Goal: Transaction & Acquisition: Purchase product/service

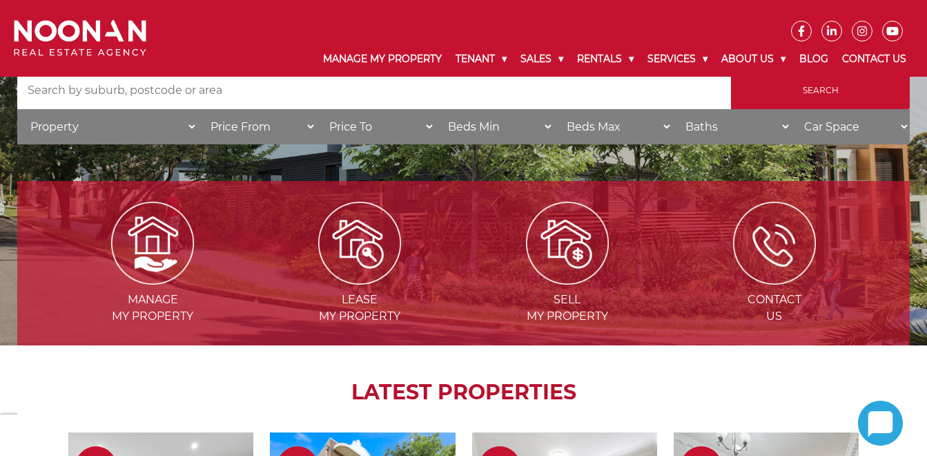
scroll to position [69, 0]
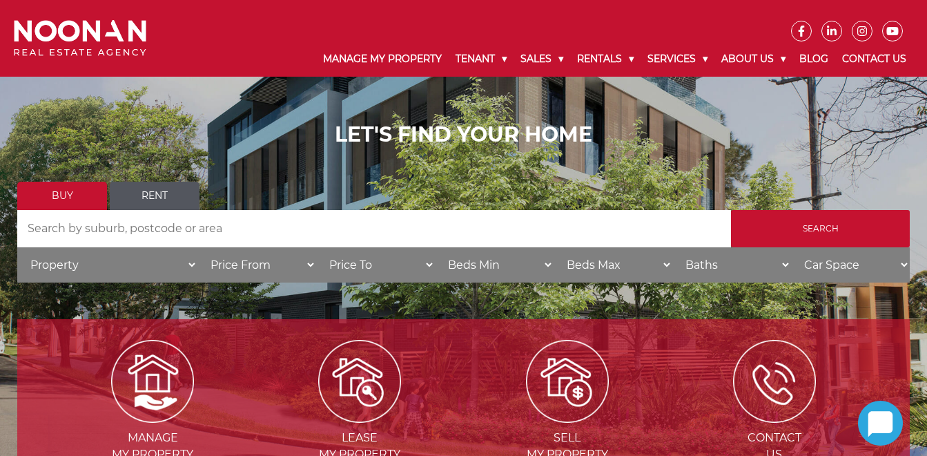
click at [70, 194] on link "Buy" at bounding box center [62, 196] width 90 height 28
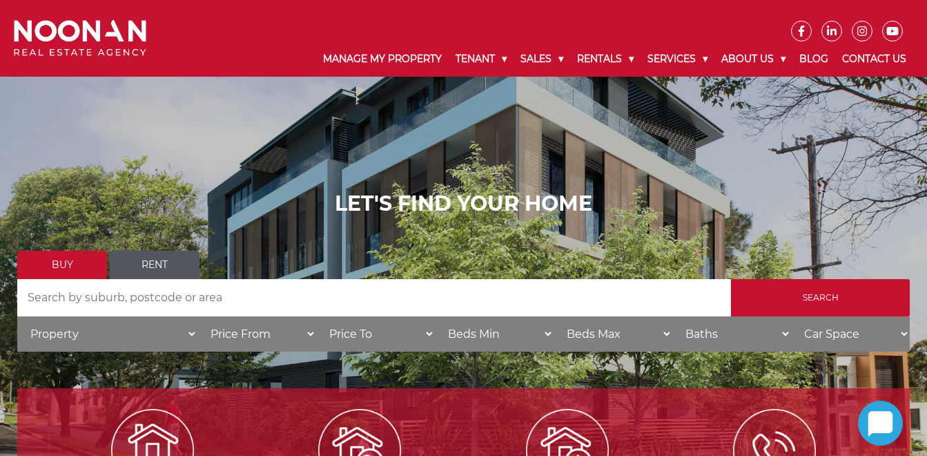
click at [131, 296] on input "Search by Address" at bounding box center [374, 297] width 714 height 37
type input "2223"
click at [731, 279] on input "Search" at bounding box center [820, 297] width 179 height 37
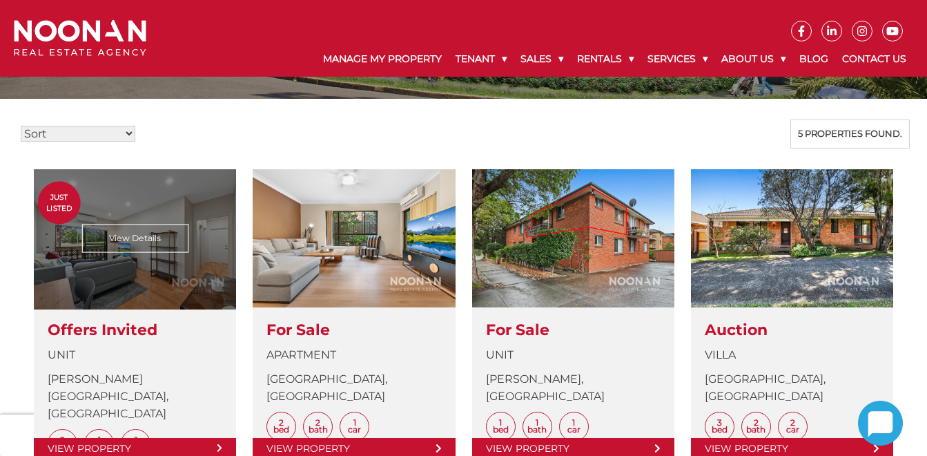
scroll to position [345, 0]
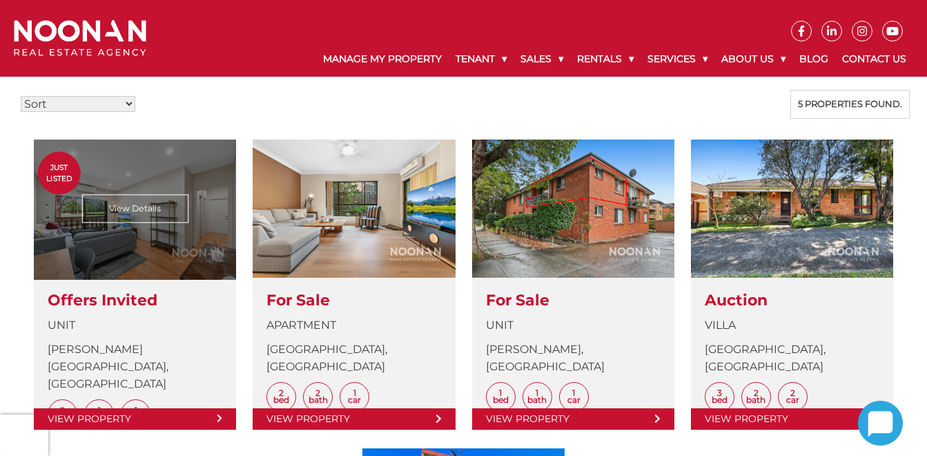
click at [143, 213] on link at bounding box center [135, 284] width 202 height 290
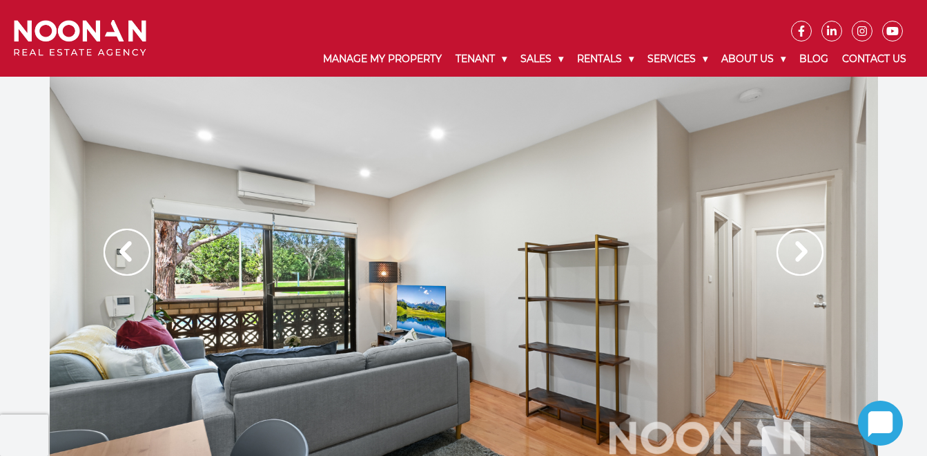
click at [800, 252] on img at bounding box center [799, 251] width 47 height 47
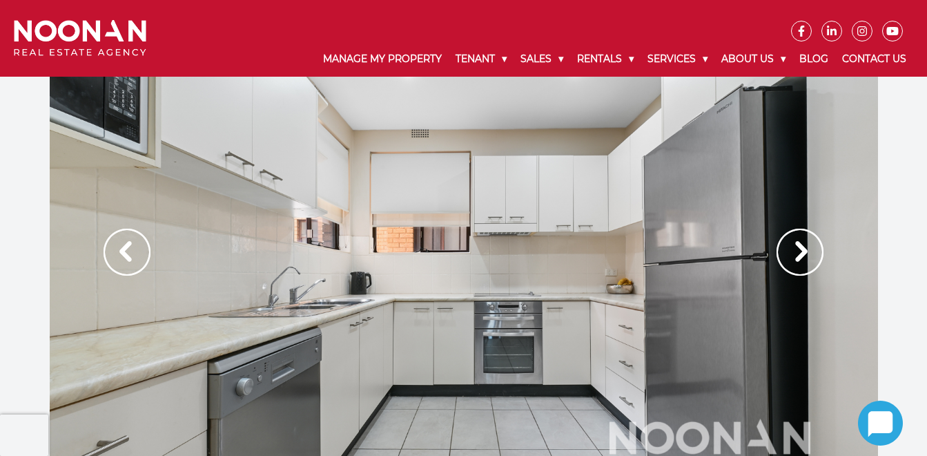
click at [800, 252] on img at bounding box center [799, 251] width 47 height 47
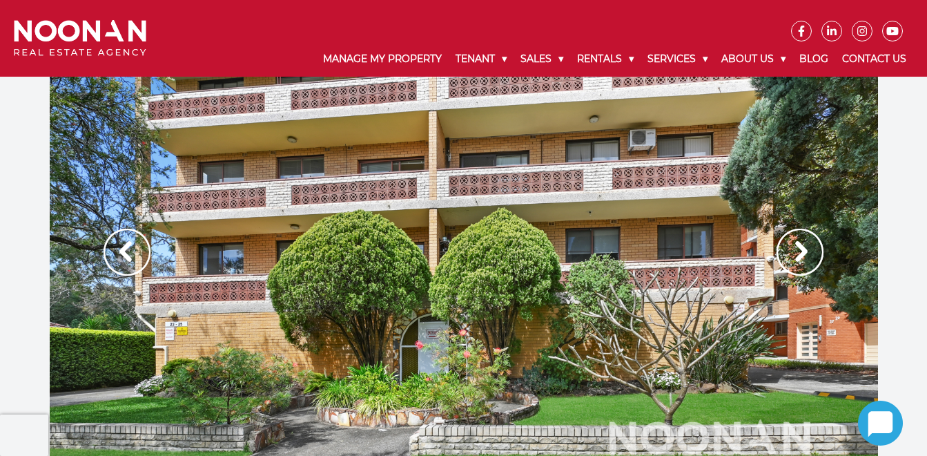
click at [800, 252] on img at bounding box center [799, 251] width 47 height 47
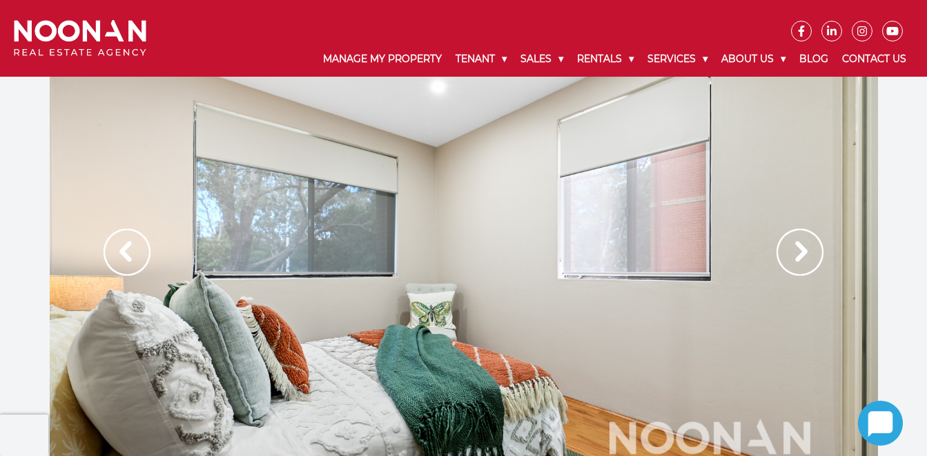
click at [800, 252] on img at bounding box center [799, 251] width 47 height 47
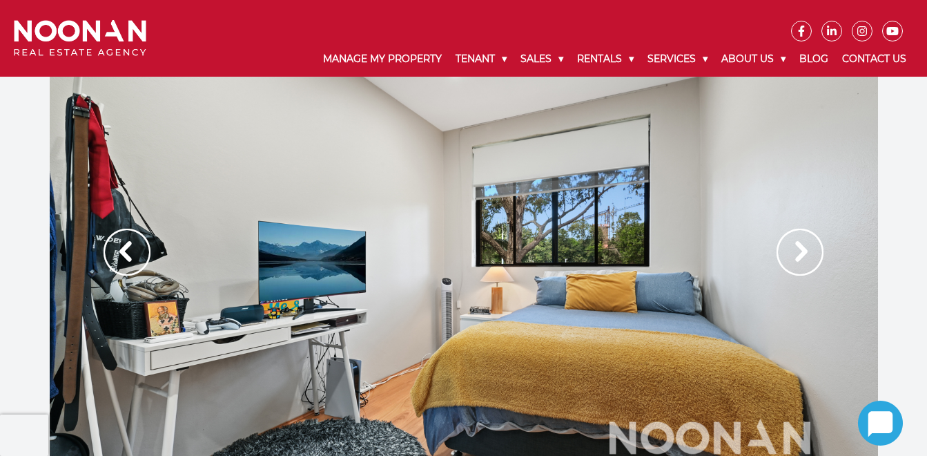
click at [124, 253] on img at bounding box center [127, 251] width 47 height 47
click at [801, 248] on img at bounding box center [799, 251] width 47 height 47
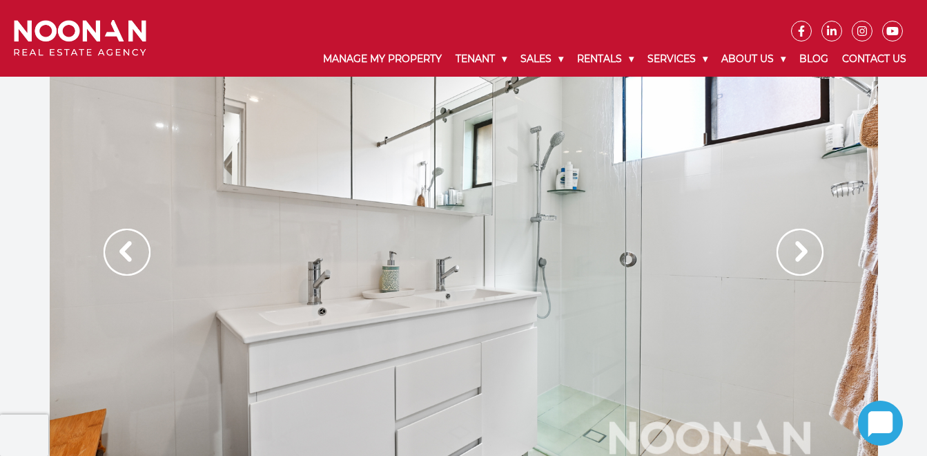
click at [801, 248] on img at bounding box center [799, 251] width 47 height 47
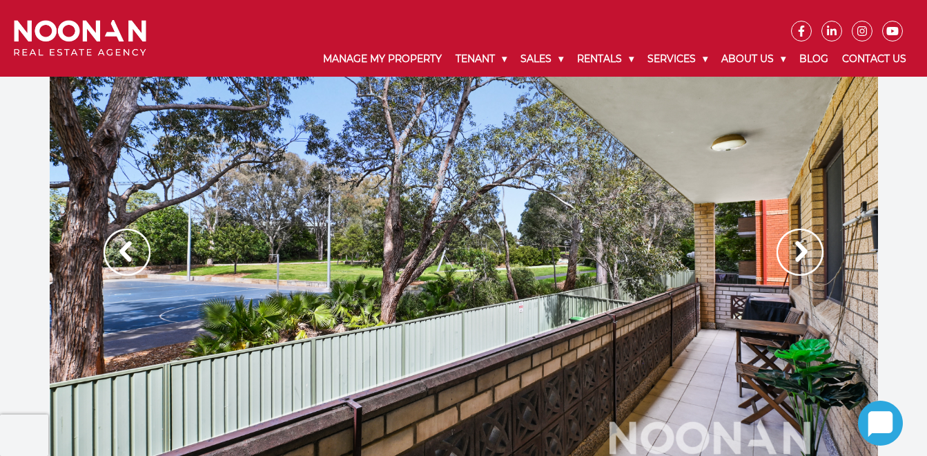
click at [801, 248] on img at bounding box center [799, 251] width 47 height 47
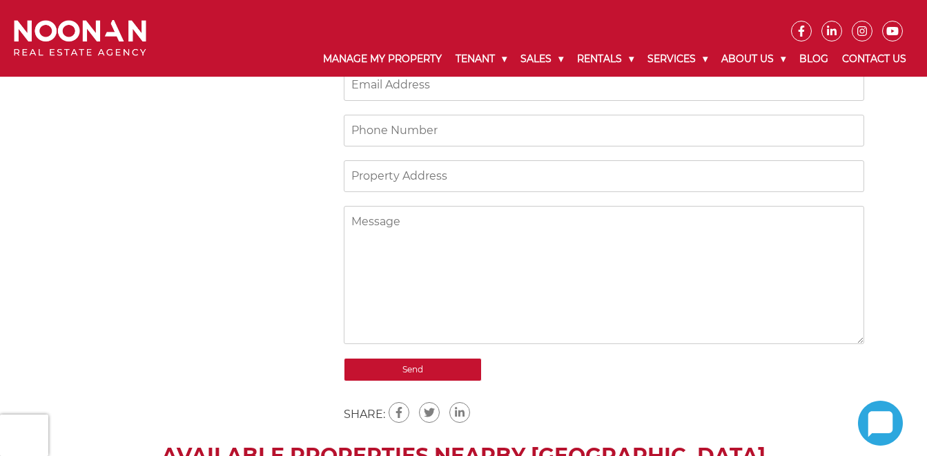
scroll to position [759, 0]
